Goal: Information Seeking & Learning: Check status

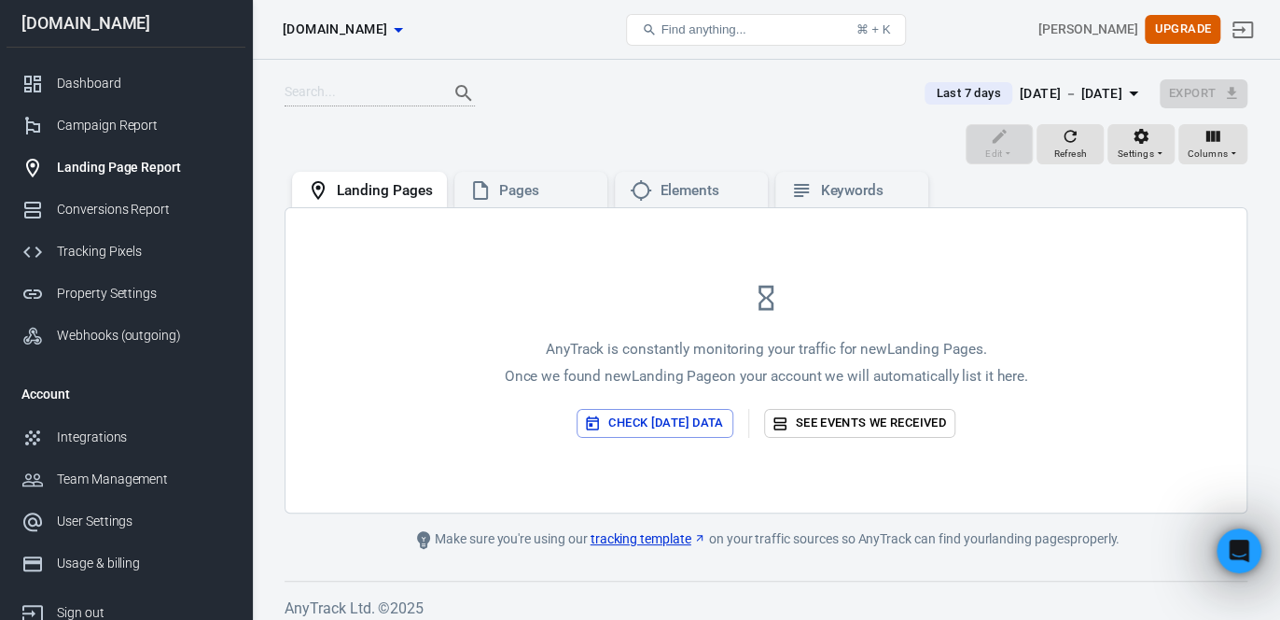
click at [1193, 278] on div "AnyTrack is constantly monitoring your traffic for new Landing Pages . Once we …" at bounding box center [766, 360] width 961 height 304
click at [1057, 142] on div "Refresh" at bounding box center [1070, 144] width 34 height 35
click at [101, 65] on link "Dashboard" at bounding box center [126, 84] width 239 height 42
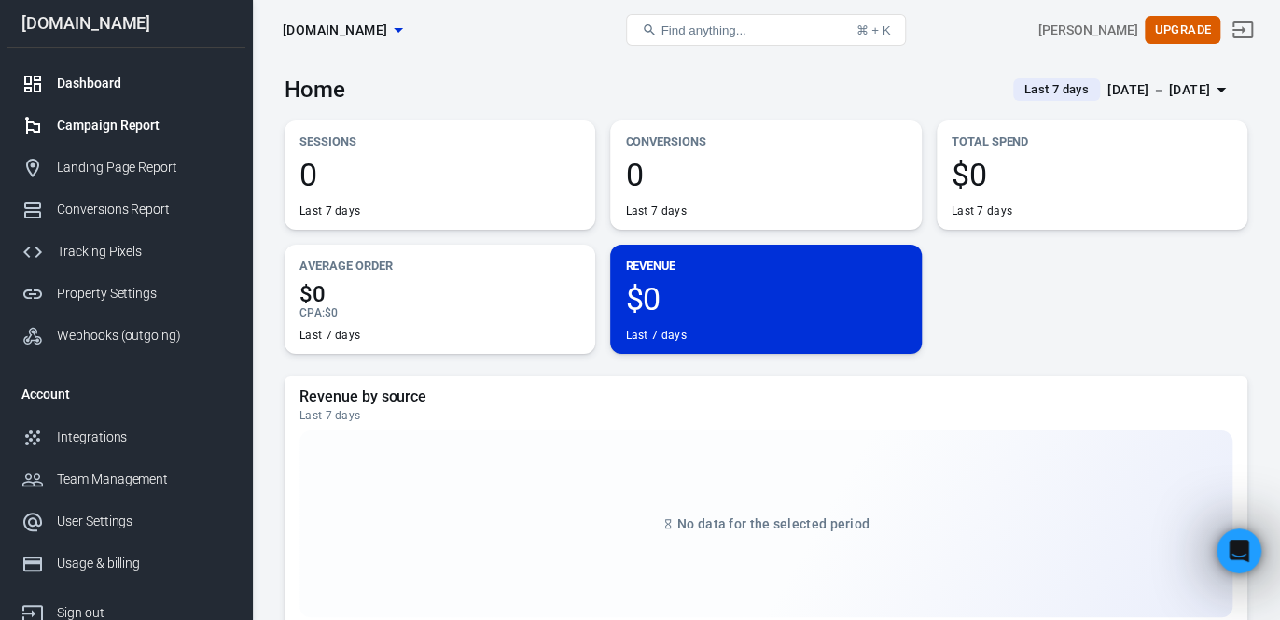
click at [109, 124] on div "Campaign Report" at bounding box center [144, 126] width 174 height 20
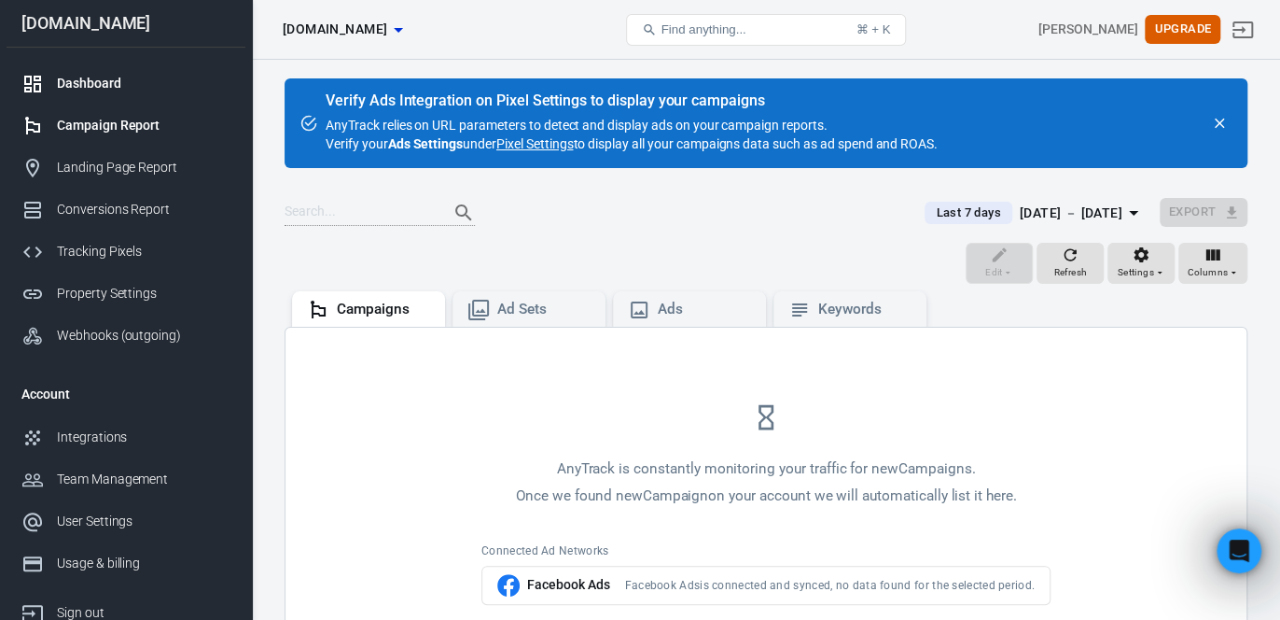
click at [84, 83] on div "Dashboard" at bounding box center [144, 84] width 174 height 20
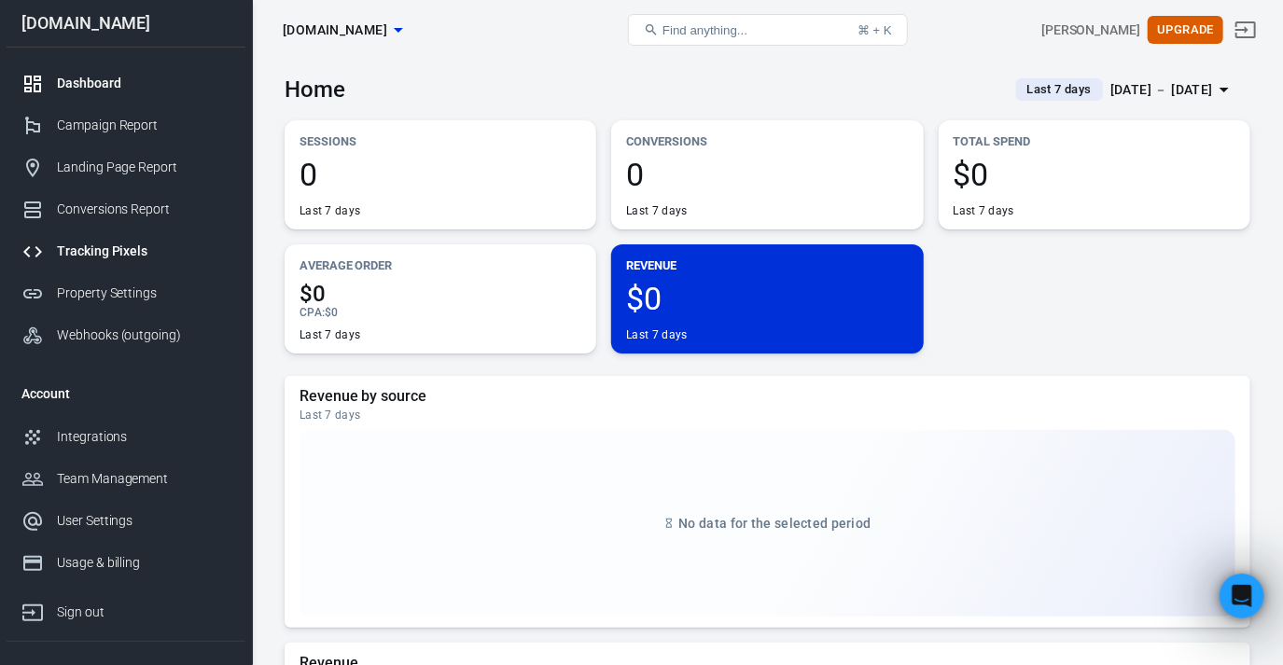
click at [121, 249] on div "Tracking Pixels" at bounding box center [144, 252] width 174 height 20
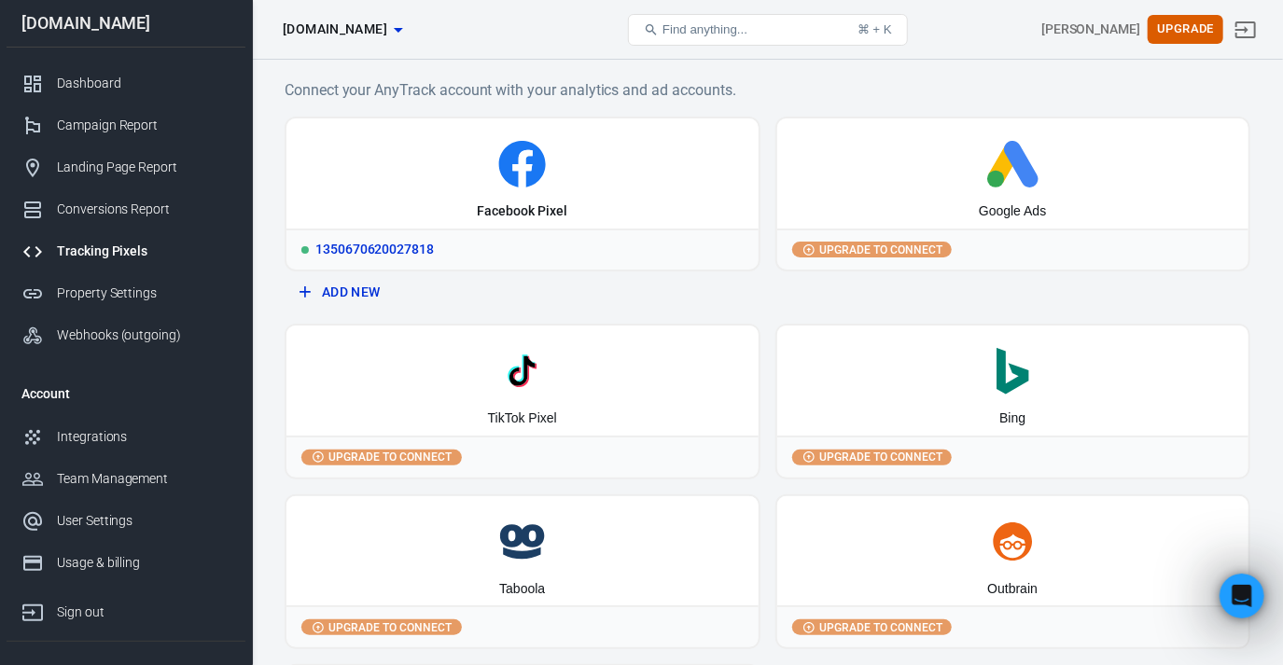
click at [384, 255] on div "1350670620027818" at bounding box center [522, 249] width 472 height 41
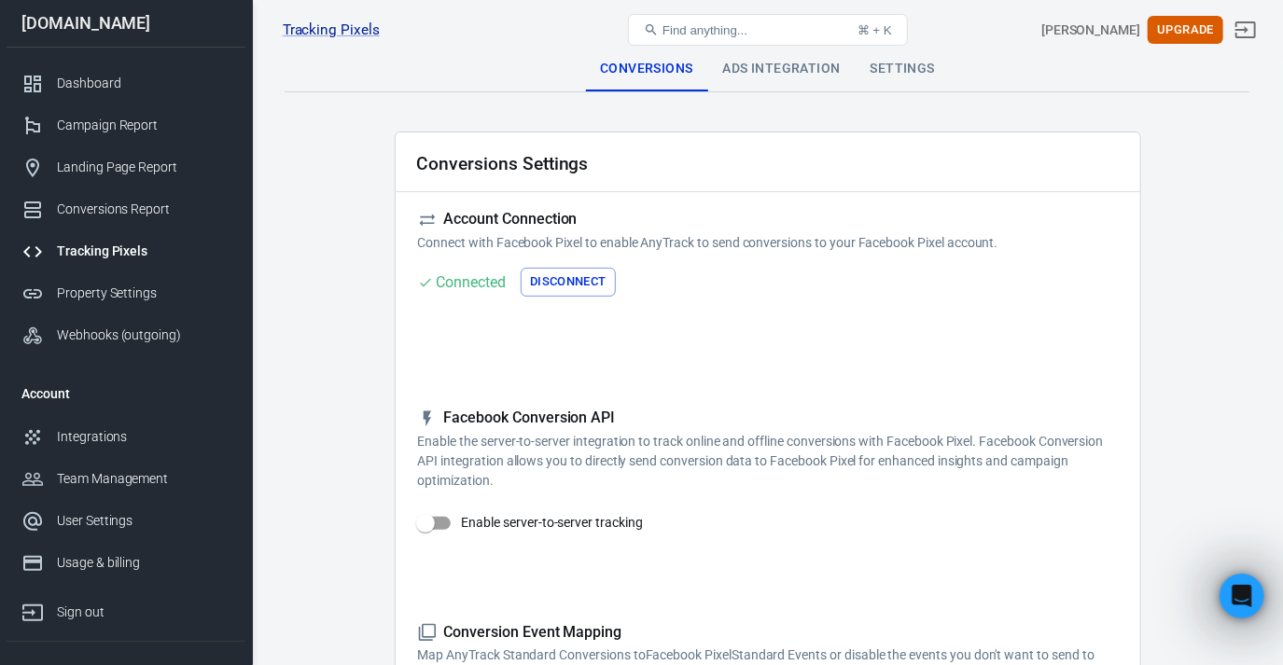
click at [762, 59] on div "Tracking Pixels Metadata 1350670620027818, [DOMAIN_NAME] Find anything... ⌘ + K…" at bounding box center [768, 30] width 1030 height 60
click at [765, 72] on div "Ads Integration" at bounding box center [781, 69] width 147 height 45
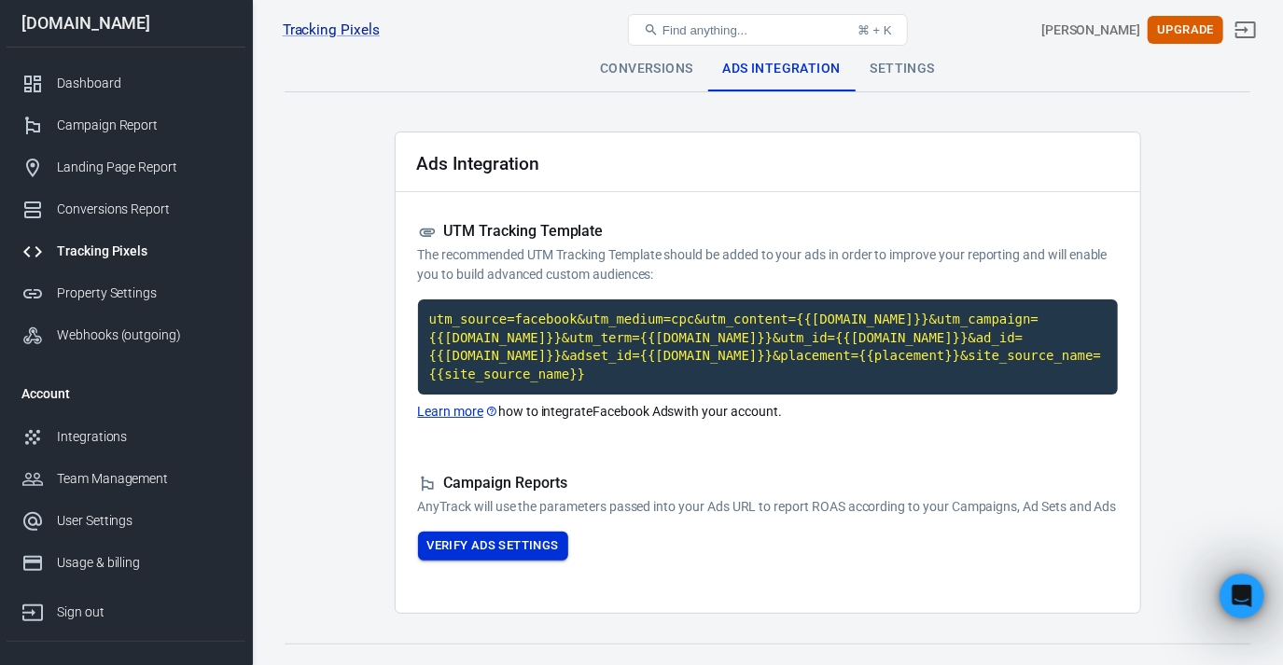
click at [536, 548] on button "Verify Ads Settings" at bounding box center [493, 546] width 150 height 29
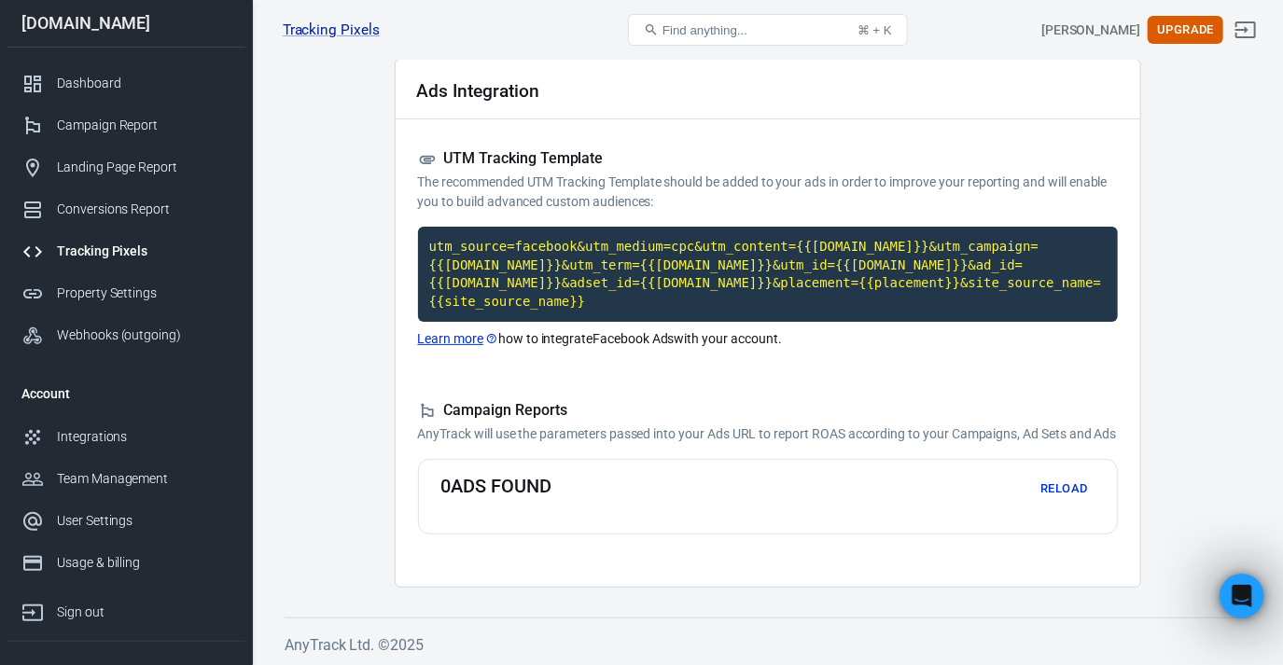
scroll to position [74, 0]
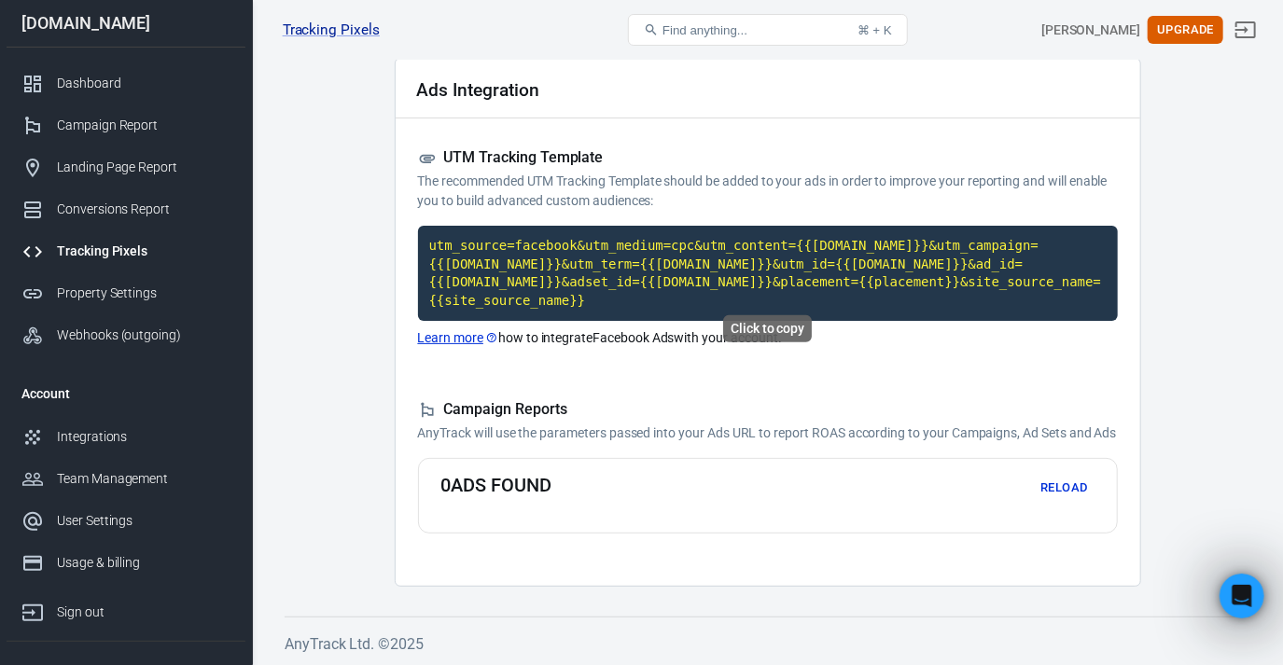
click at [875, 273] on code "utm_source=facebook&utm_medium=cpc&utm_content={{[DOMAIN_NAME]}}&utm_campaign={…" at bounding box center [768, 273] width 700 height 95
click at [1052, 487] on button "Reload" at bounding box center [1065, 488] width 60 height 29
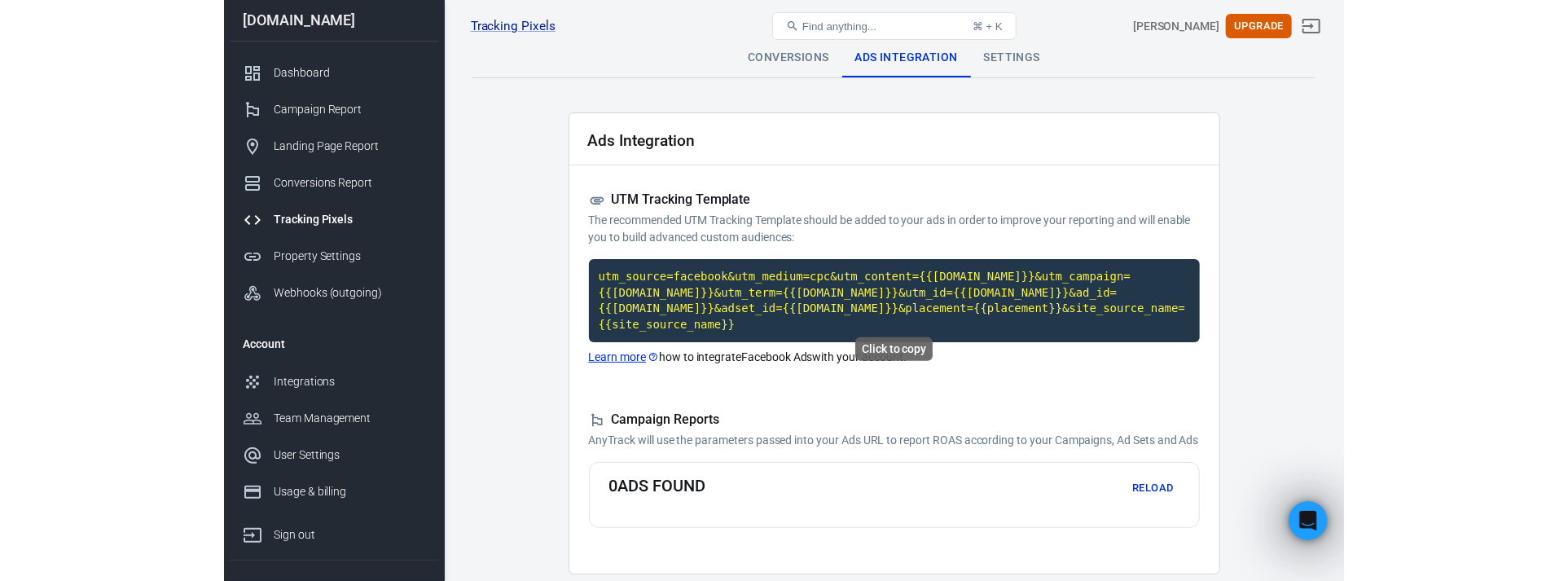
scroll to position [0, 0]
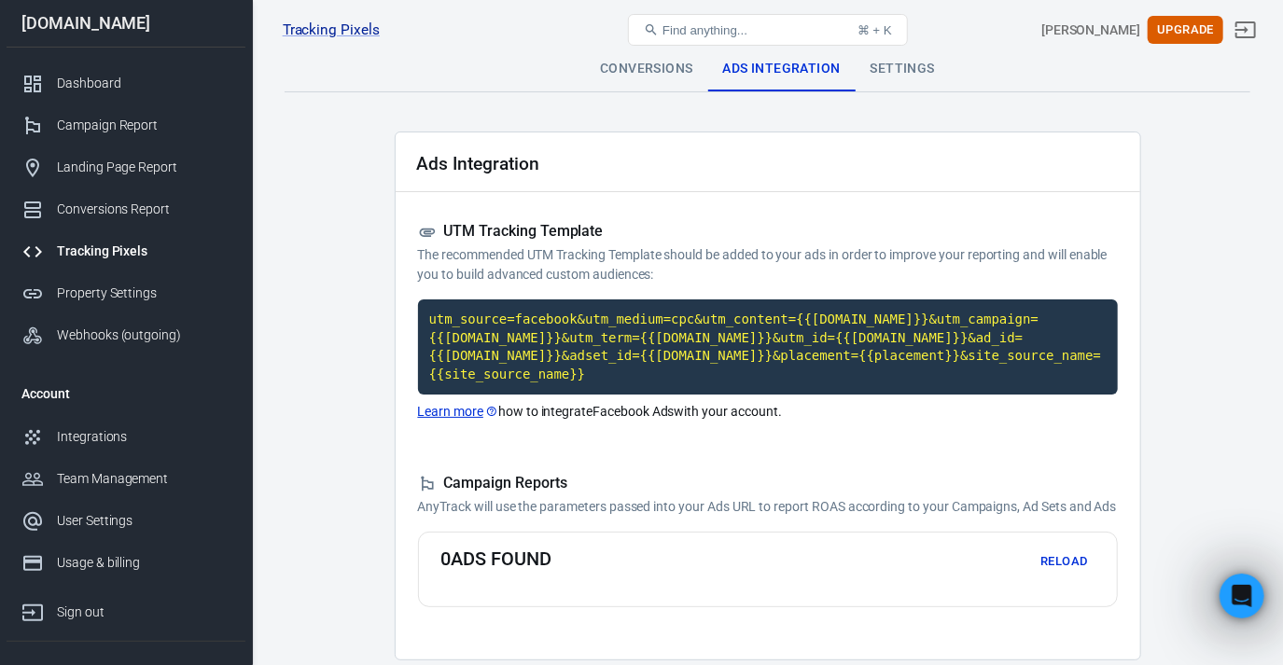
click at [894, 63] on div "Settings" at bounding box center [903, 69] width 94 height 45
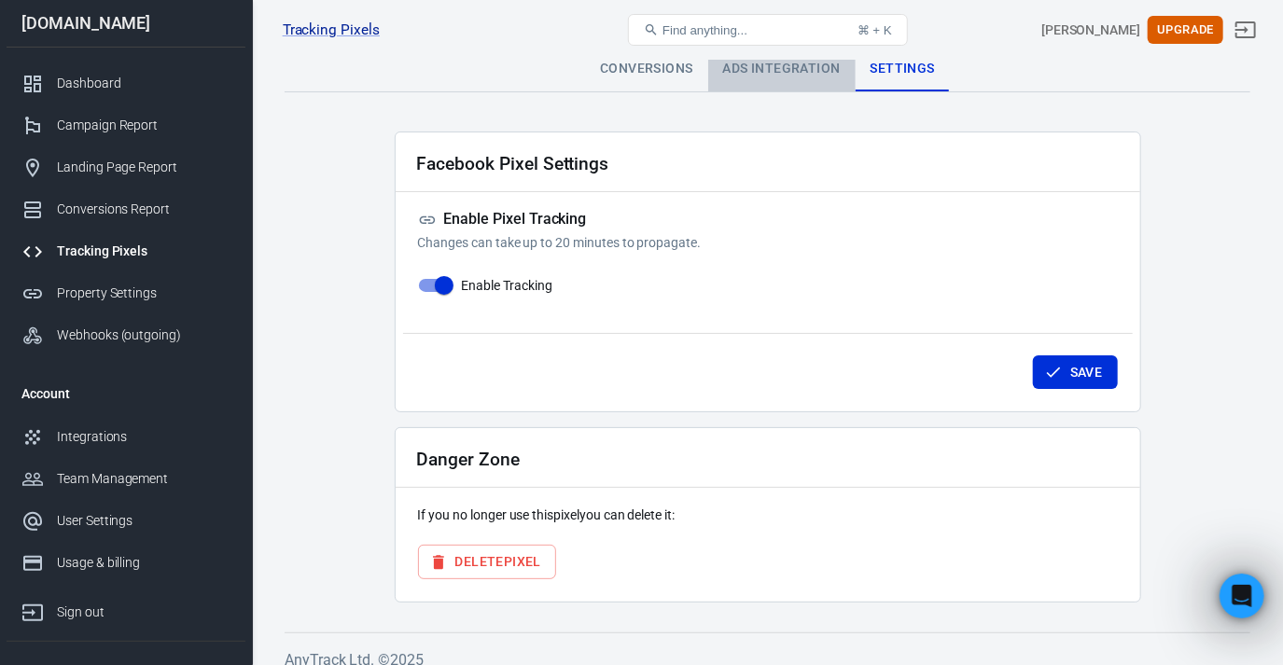
click at [751, 65] on div "Ads Integration" at bounding box center [781, 69] width 147 height 45
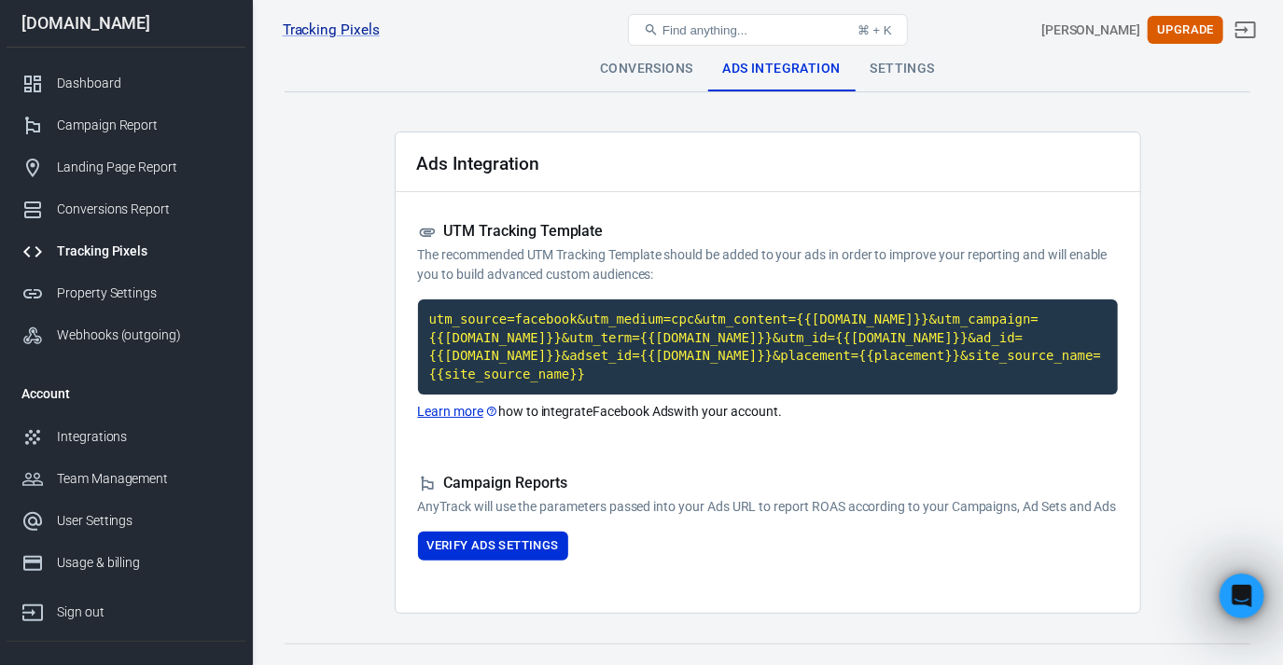
click at [433, 402] on link "Learn more" at bounding box center [458, 412] width 81 height 20
click at [146, 180] on link "Landing Page Report" at bounding box center [126, 167] width 239 height 42
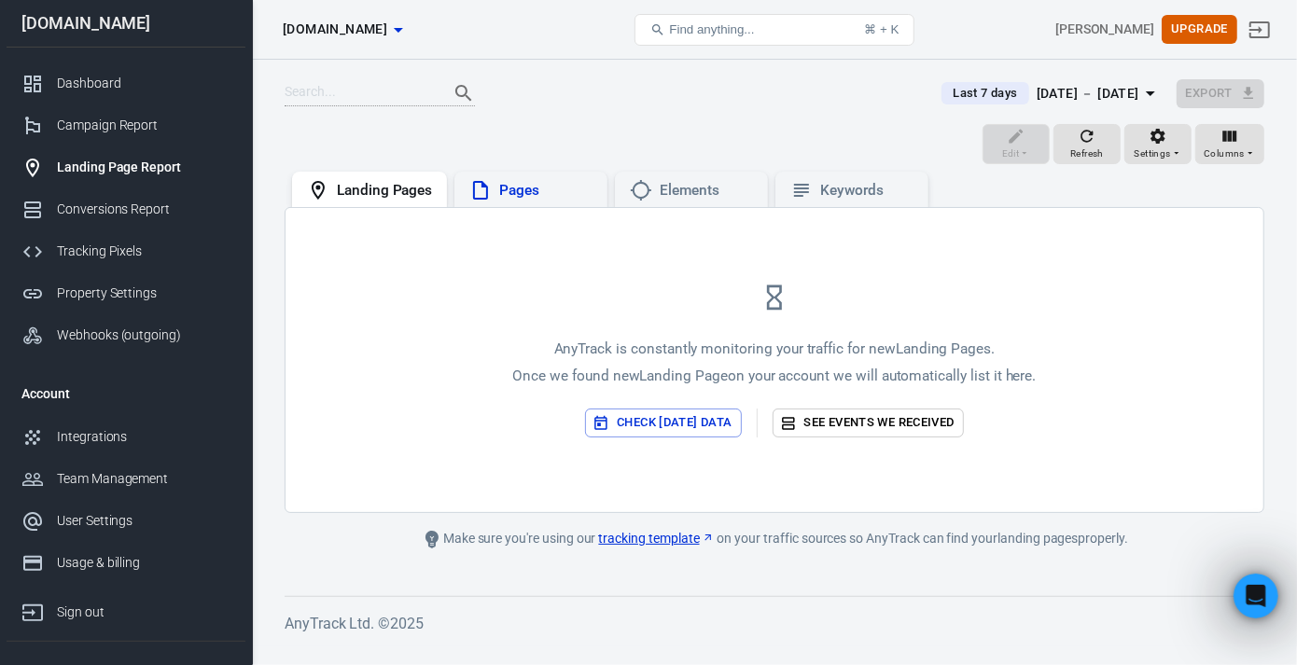
click at [515, 191] on div "Pages" at bounding box center [545, 191] width 93 height 20
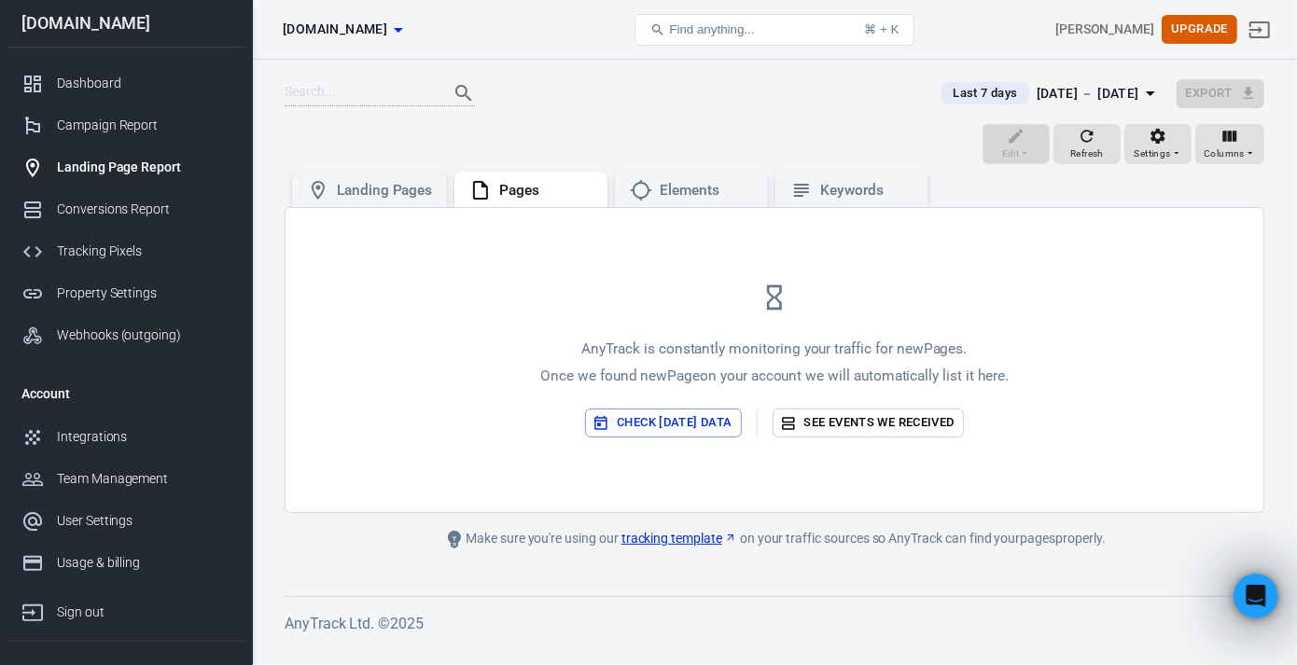
click at [687, 422] on button "Check [DATE] data" at bounding box center [663, 423] width 156 height 29
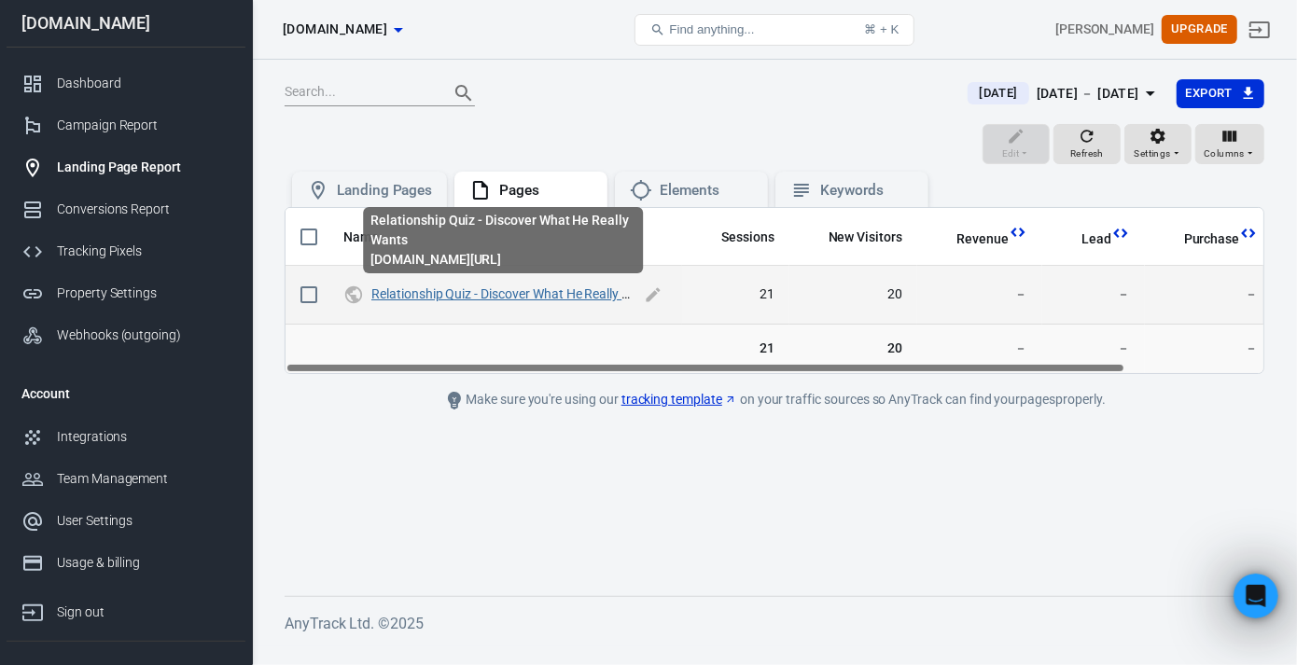
click at [523, 292] on link "Relationship Quiz - Discover What He Really Wants" at bounding box center [514, 293] width 287 height 15
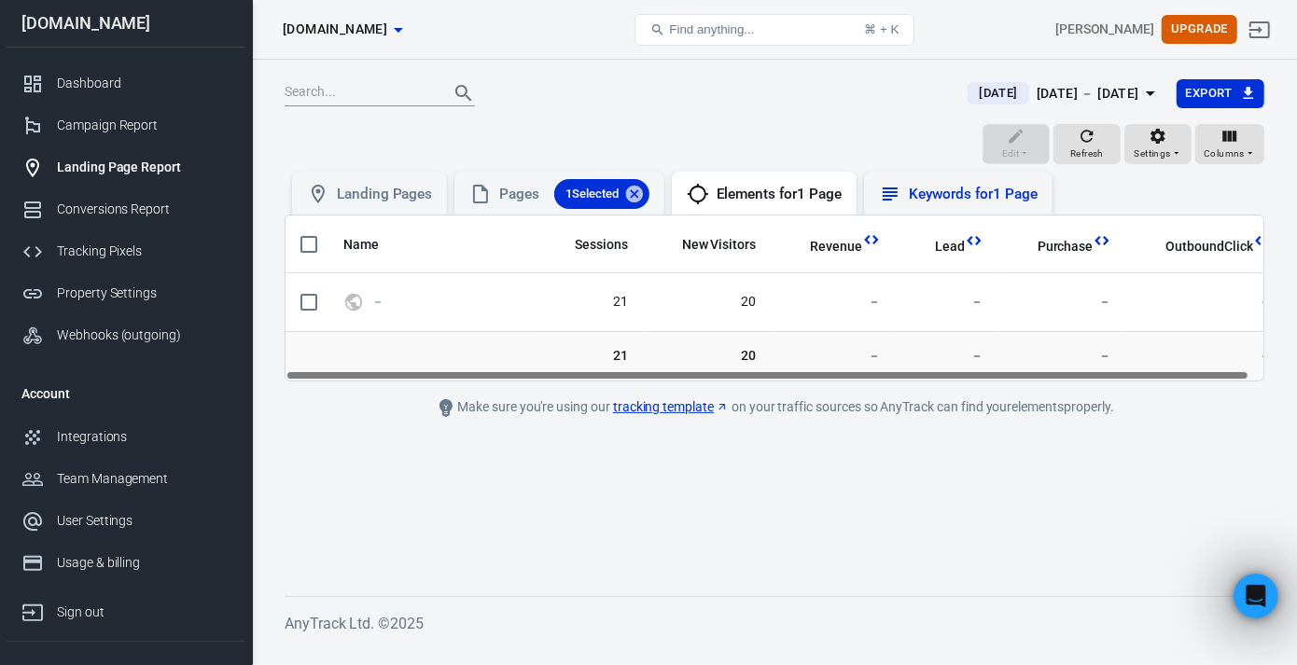
click at [901, 193] on icon at bounding box center [890, 194] width 22 height 22
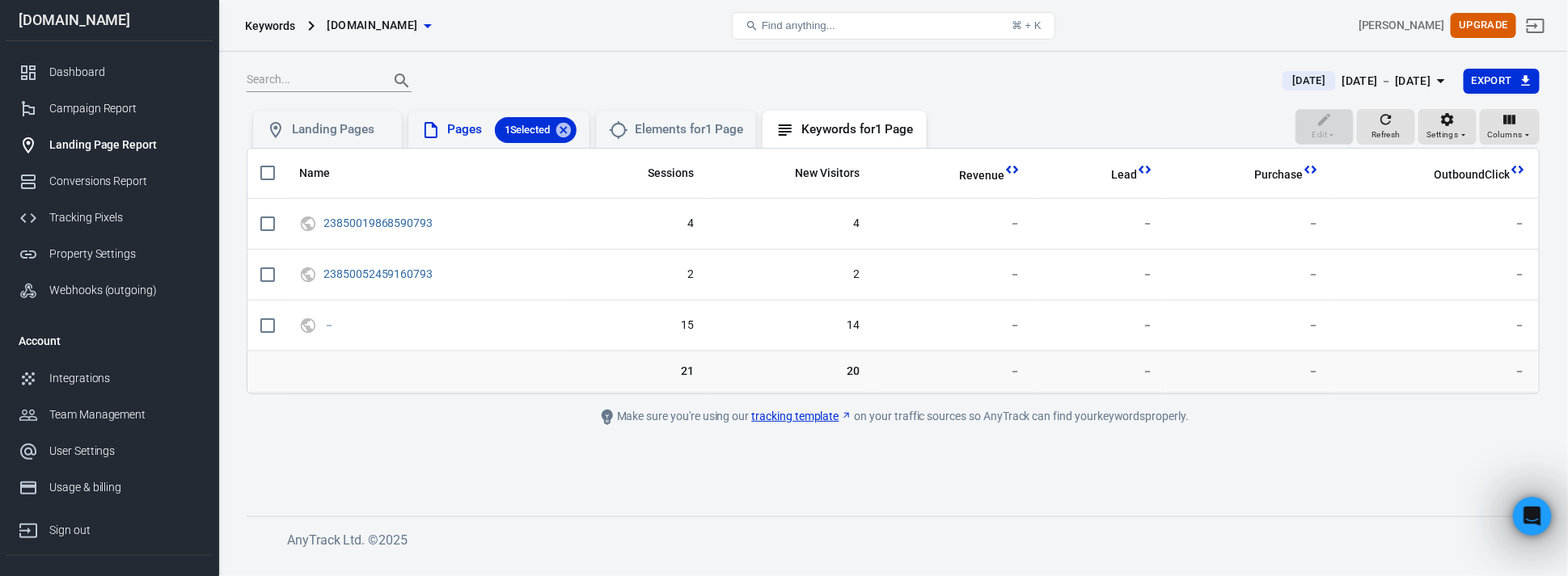
click at [439, 130] on icon at bounding box center [431, 130] width 19 height 19
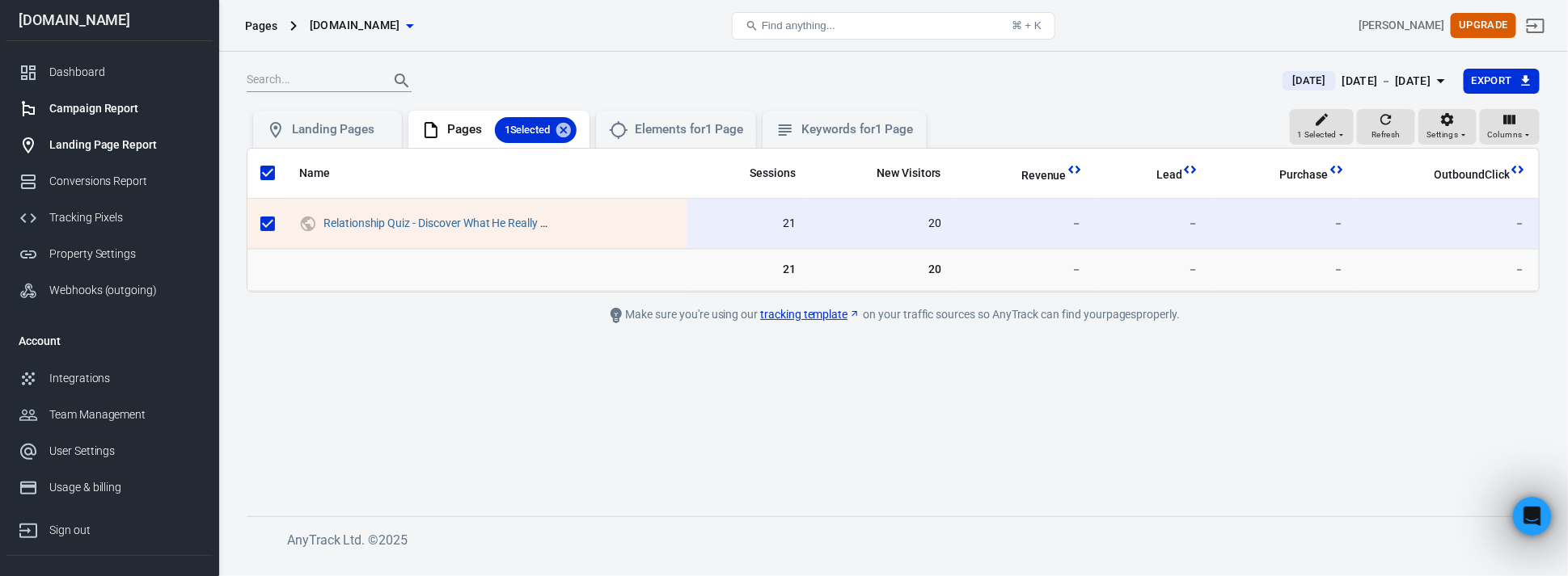
click at [96, 119] on link "Campaign Report" at bounding box center [109, 109] width 207 height 36
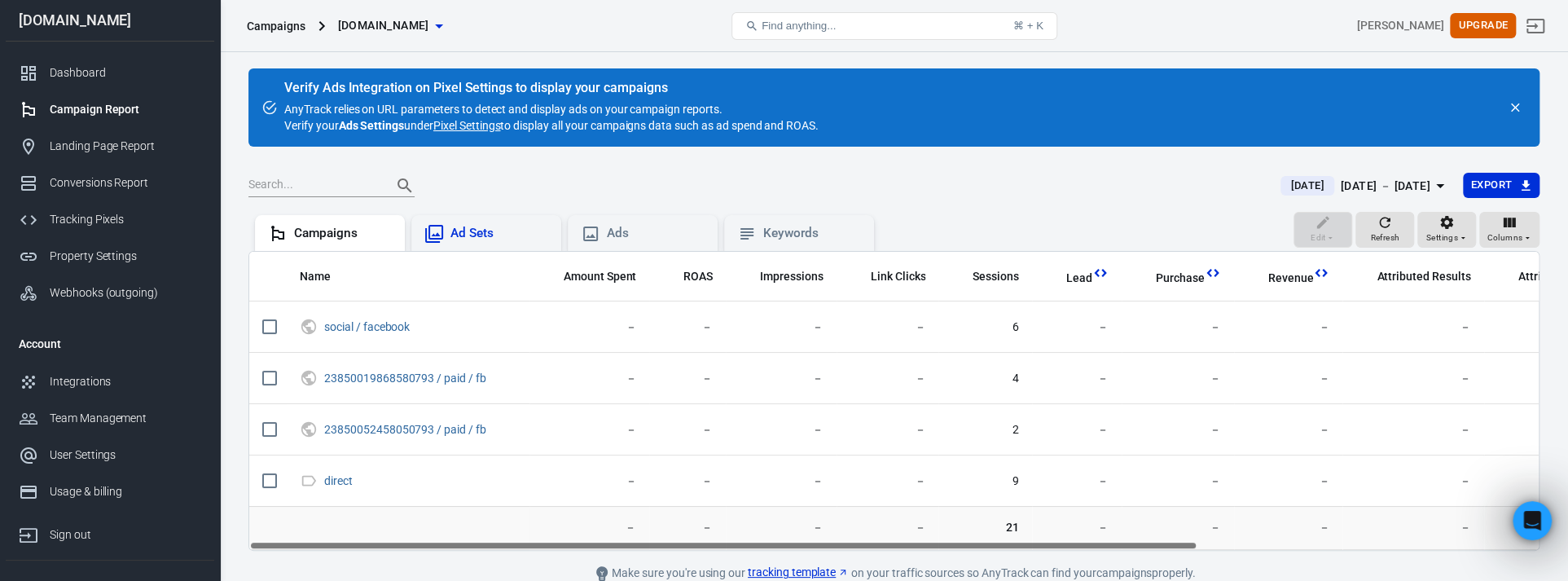
click at [469, 231] on div "Ad Sets" at bounding box center [499, 234] width 98 height 17
